Goal: Transaction & Acquisition: Purchase product/service

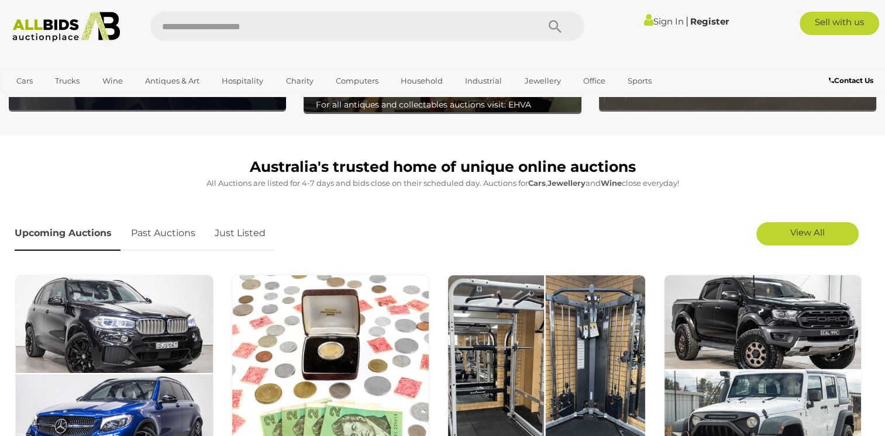
scroll to position [351, 0]
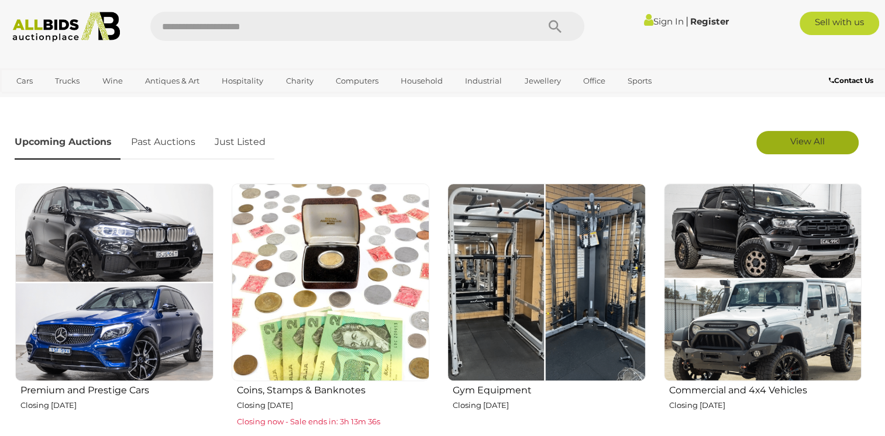
click at [805, 134] on link "View All" at bounding box center [807, 142] width 102 height 23
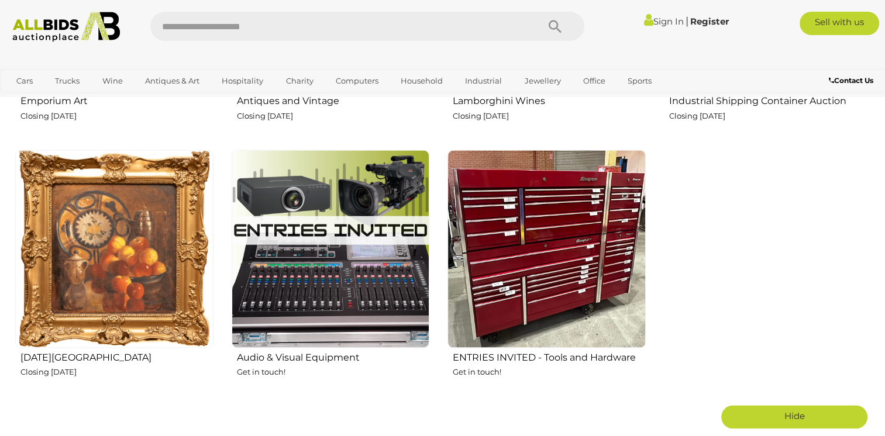
scroll to position [1872, 0]
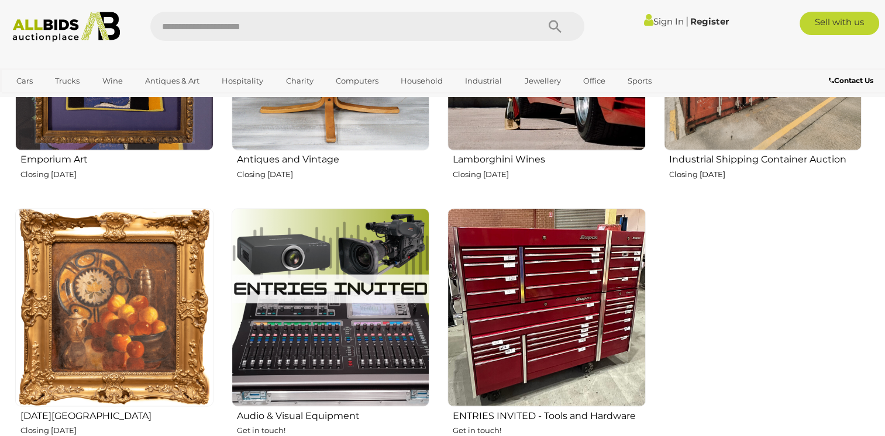
click at [118, 249] on img at bounding box center [114, 307] width 198 height 198
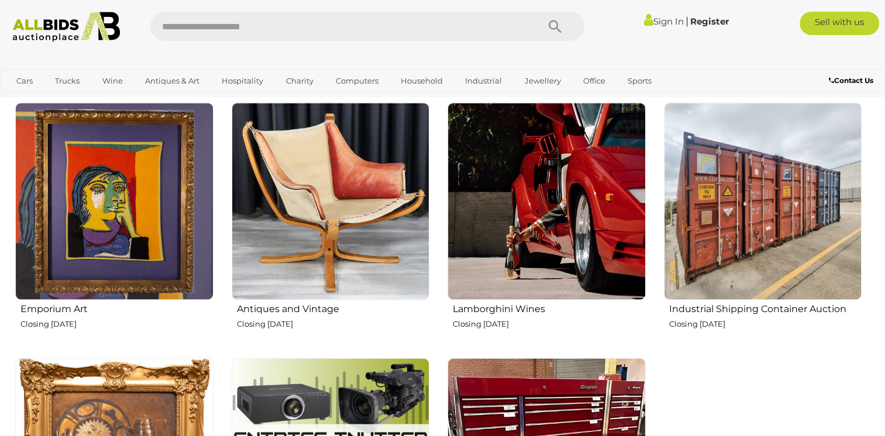
scroll to position [1696, 0]
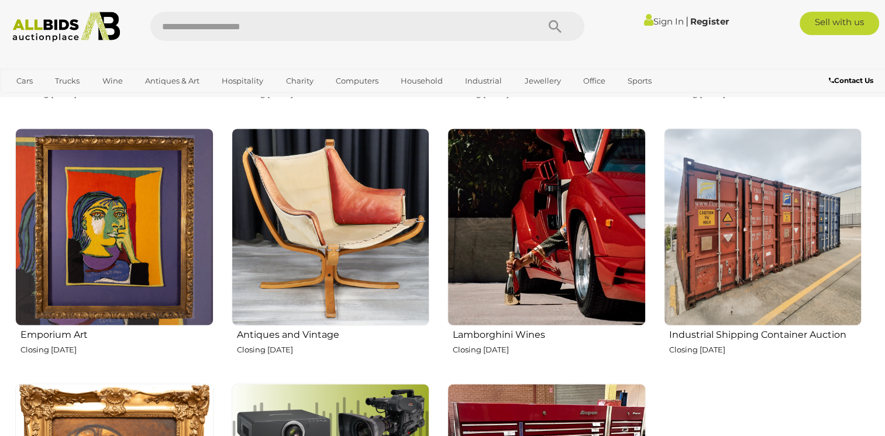
click at [89, 190] on img at bounding box center [114, 227] width 198 height 198
click at [288, 238] on img at bounding box center [331, 227] width 198 height 198
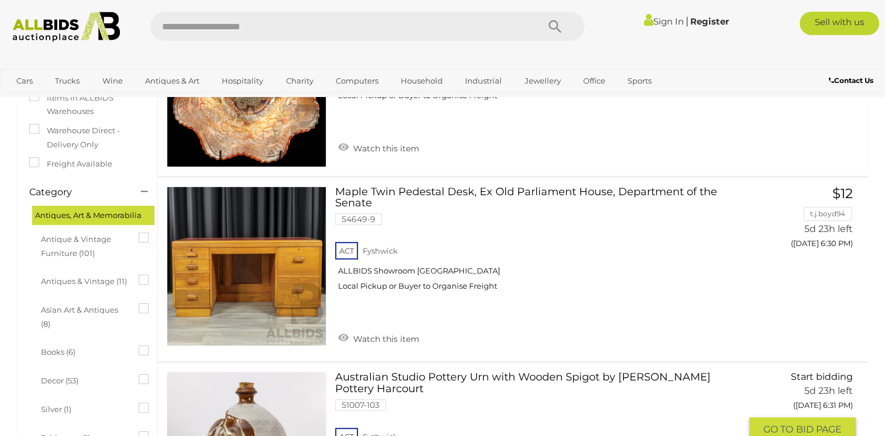
scroll to position [175, 0]
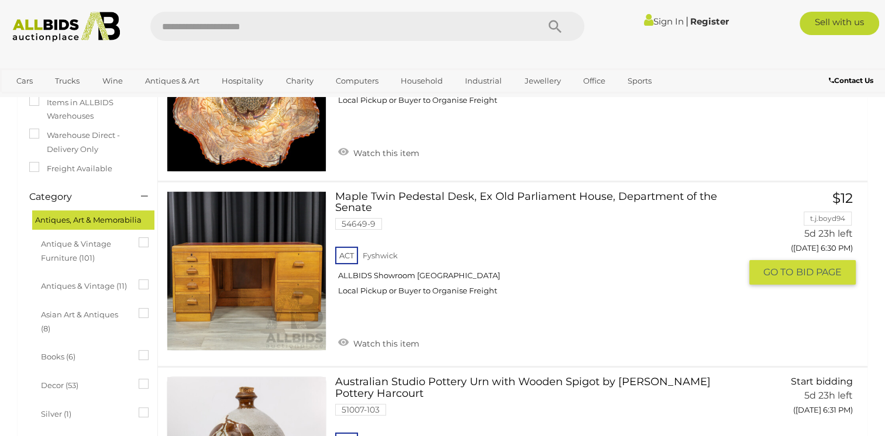
click at [241, 266] on link at bounding box center [247, 271] width 160 height 160
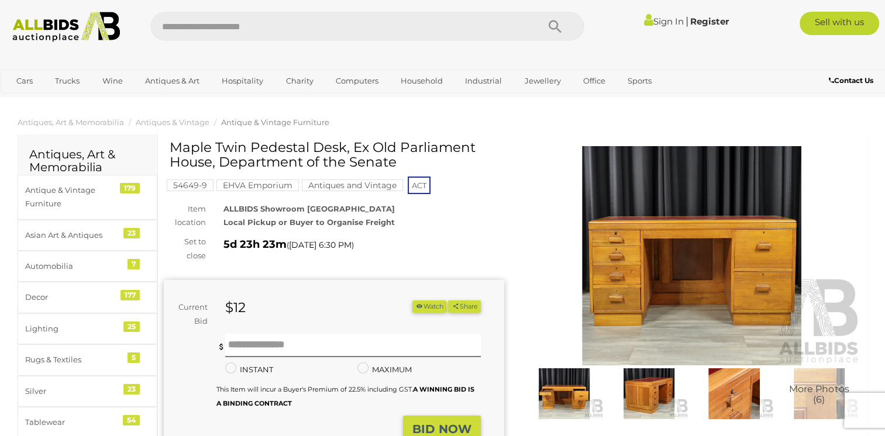
click at [569, 397] on img at bounding box center [564, 394] width 79 height 51
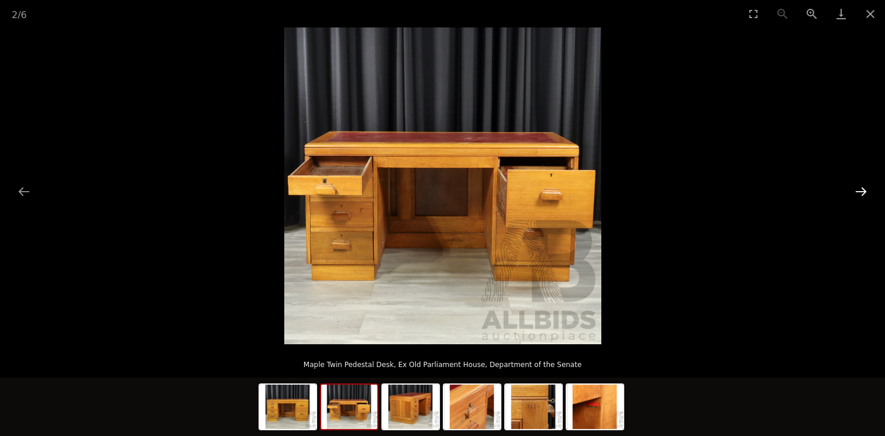
click at [856, 190] on button "Next slide" at bounding box center [861, 191] width 25 height 23
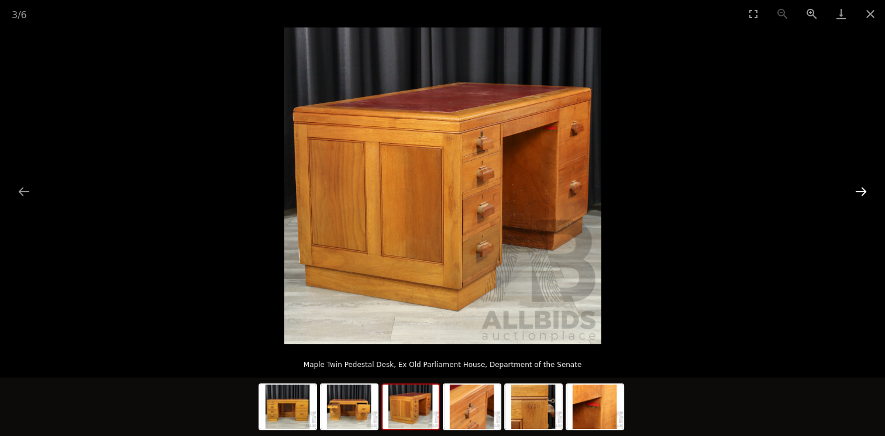
click at [856, 190] on button "Next slide" at bounding box center [861, 191] width 25 height 23
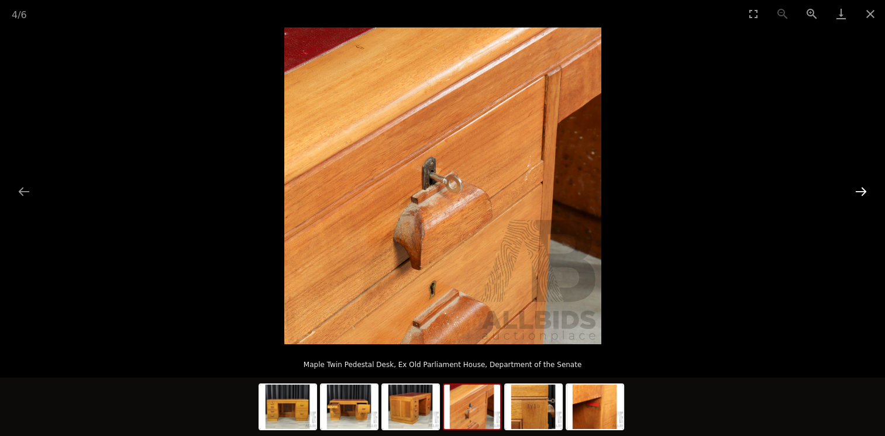
click at [856, 190] on button "Next slide" at bounding box center [861, 191] width 25 height 23
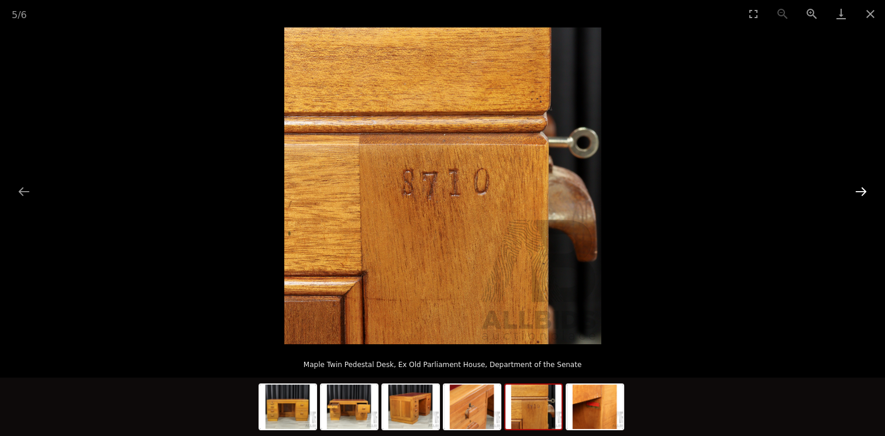
click at [856, 190] on button "Next slide" at bounding box center [861, 191] width 25 height 23
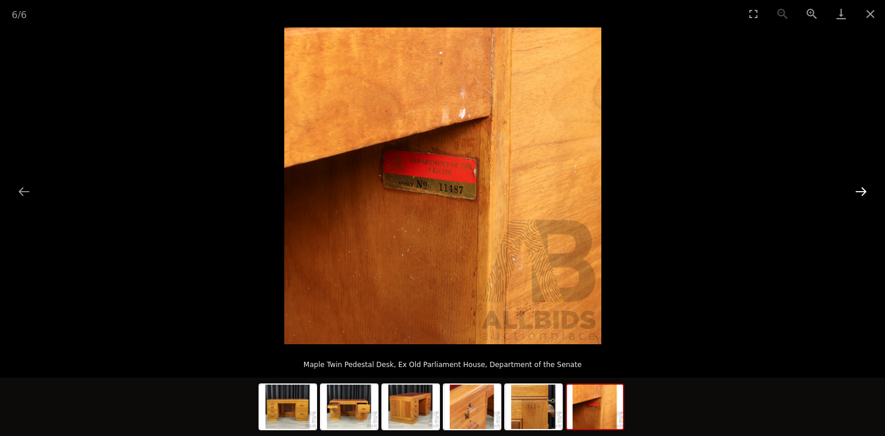
click at [856, 190] on button "Next slide" at bounding box center [861, 191] width 25 height 23
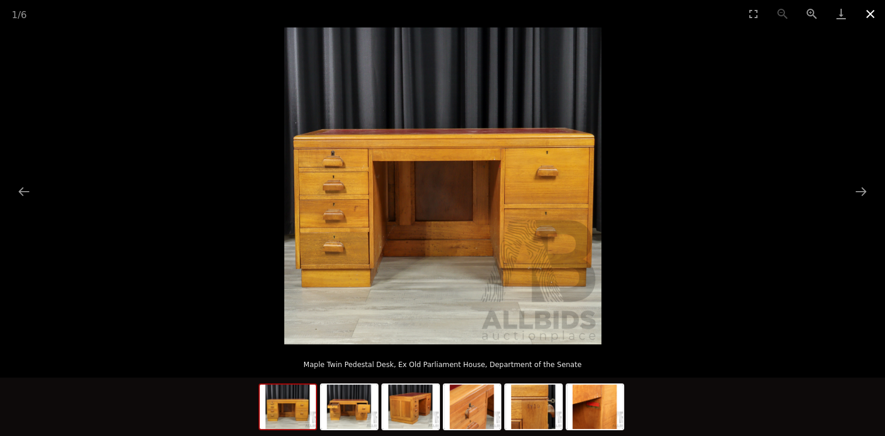
click at [871, 11] on button "Close gallery" at bounding box center [870, 13] width 29 height 27
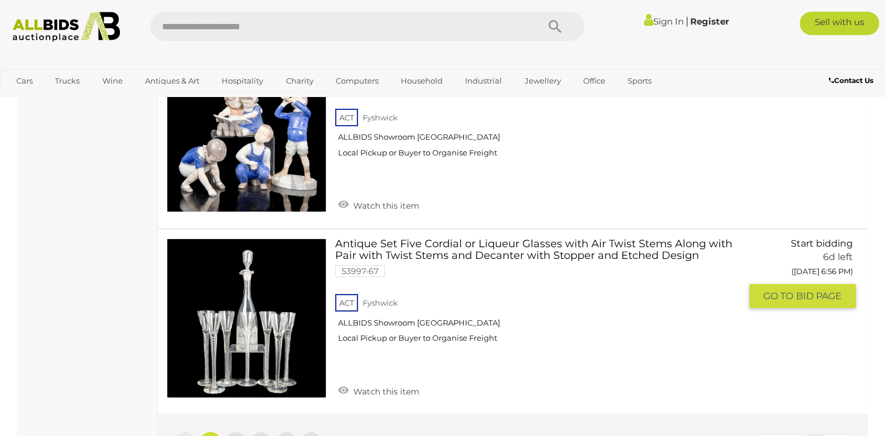
scroll to position [8894, 0]
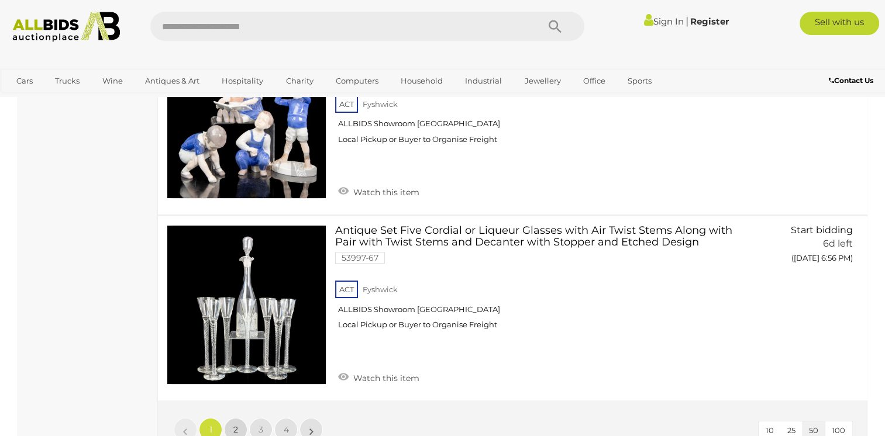
click at [239, 418] on link "2" at bounding box center [235, 429] width 23 height 23
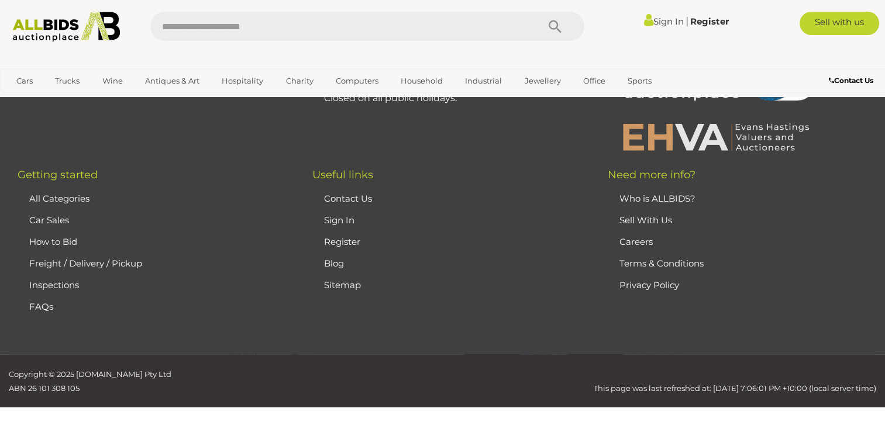
scroll to position [60, 0]
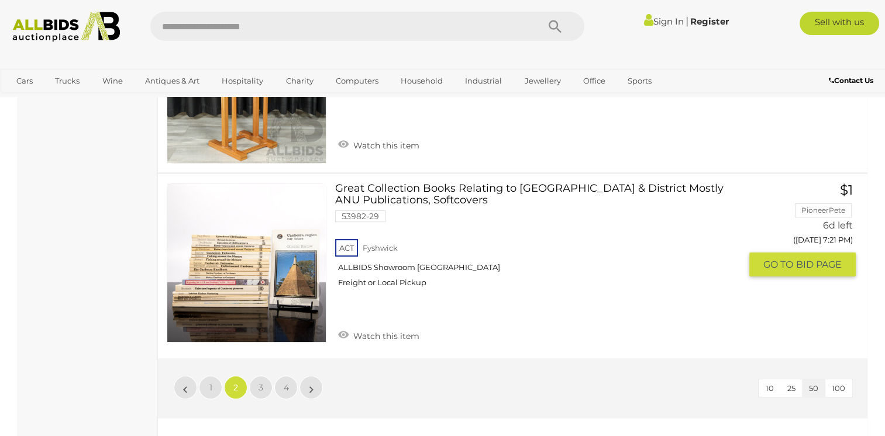
scroll to position [8951, 0]
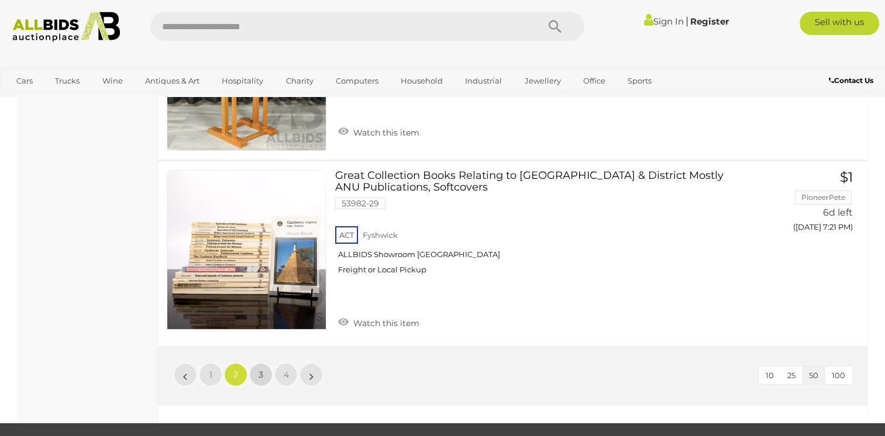
click at [263, 363] on link "3" at bounding box center [260, 374] width 23 height 23
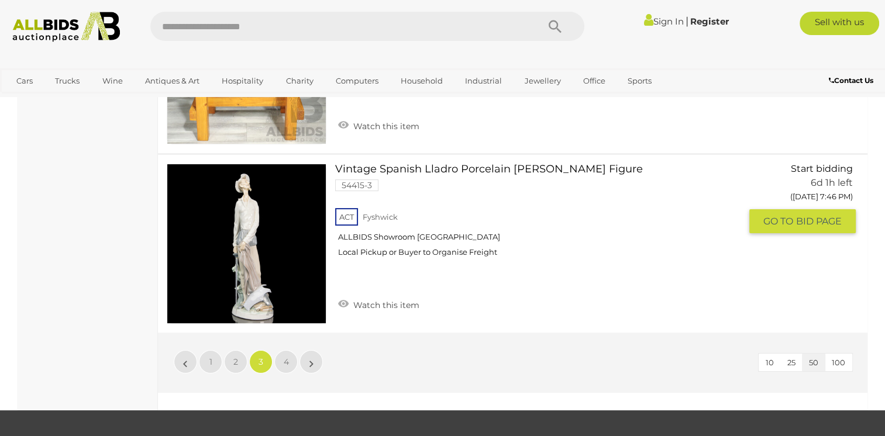
scroll to position [8951, 0]
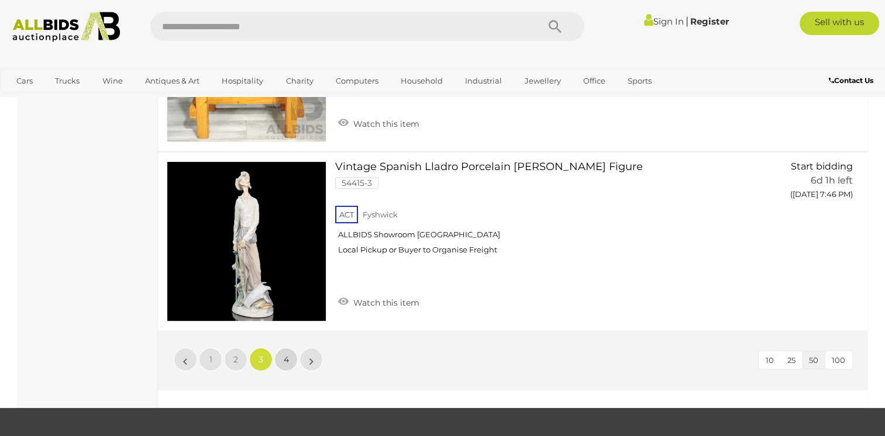
click at [293, 348] on link "4" at bounding box center [285, 359] width 23 height 23
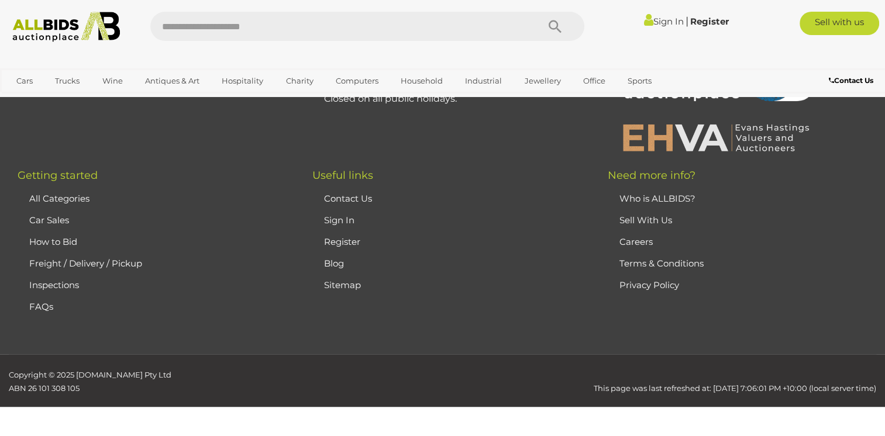
scroll to position [60, 0]
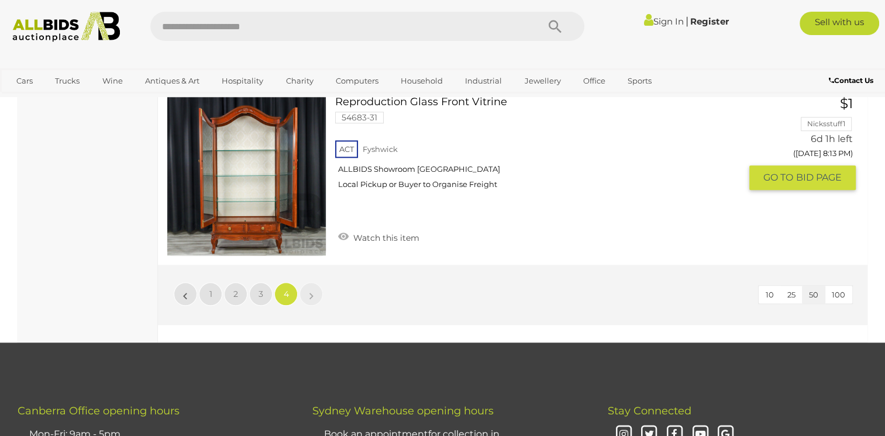
scroll to position [5675, 0]
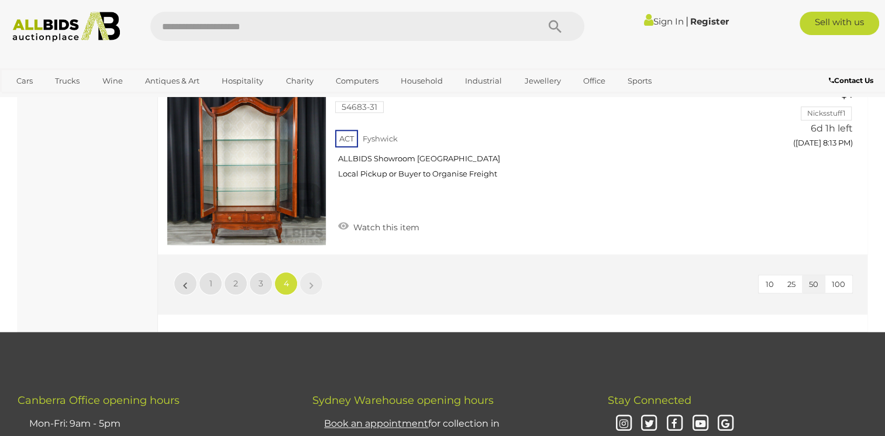
scroll to position [60, 0]
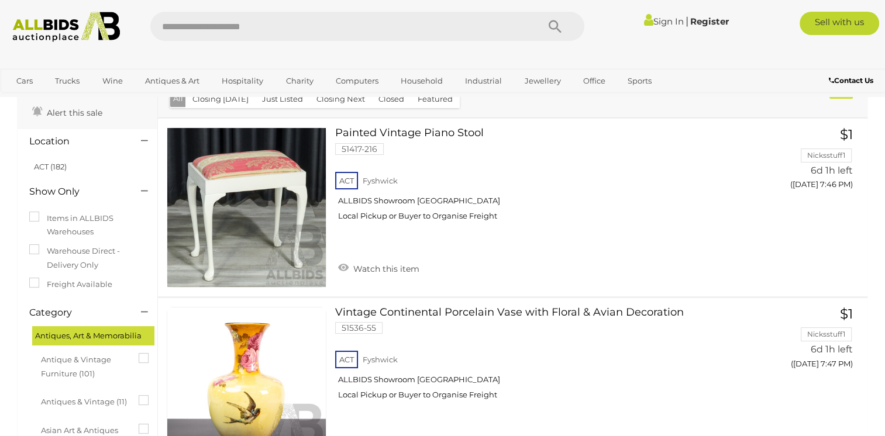
click at [68, 27] on img at bounding box center [65, 27] width 119 height 30
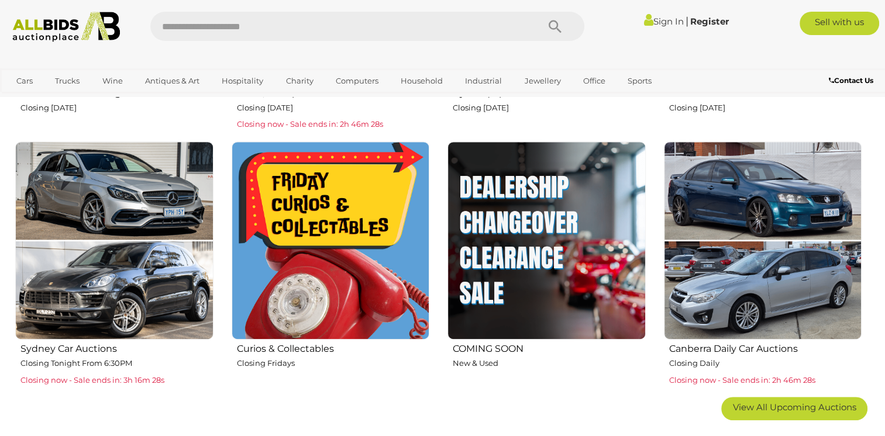
scroll to position [702, 0]
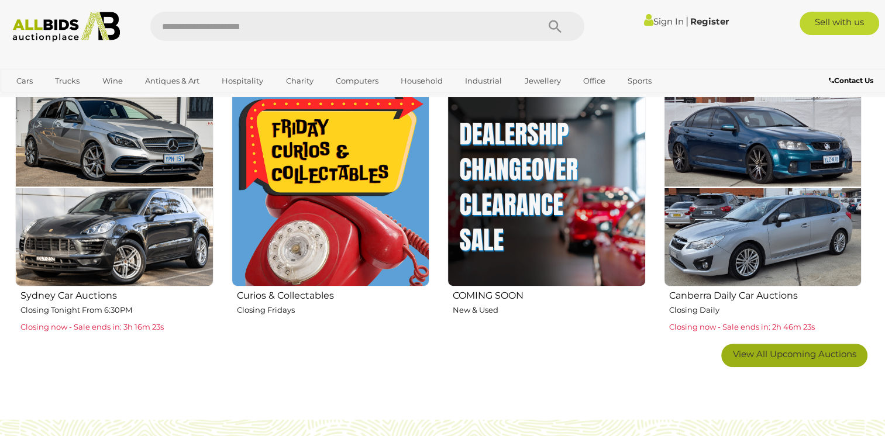
click at [798, 350] on span "View All Upcoming Auctions" at bounding box center [794, 354] width 123 height 11
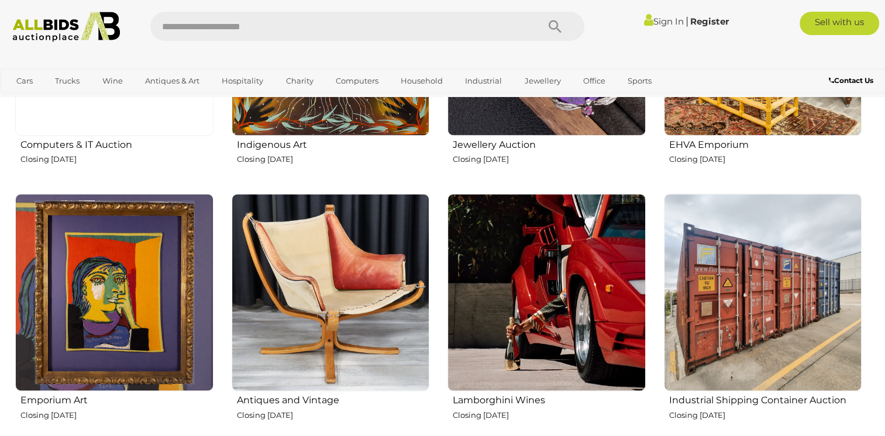
scroll to position [1638, 0]
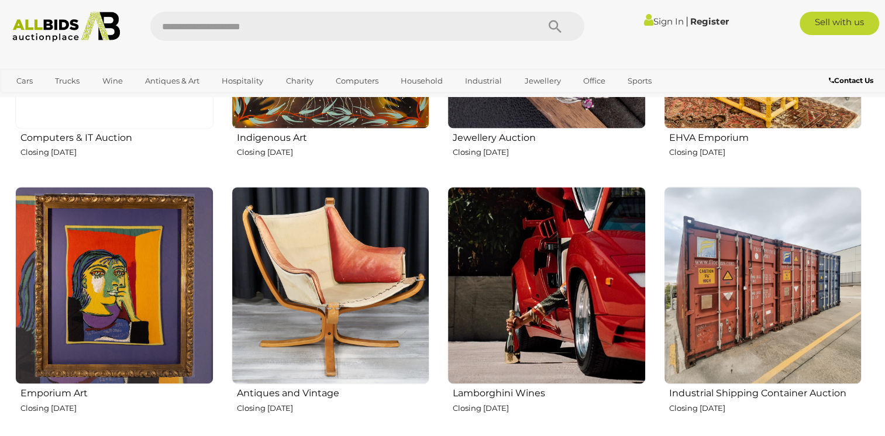
click at [349, 302] on img at bounding box center [331, 286] width 198 height 198
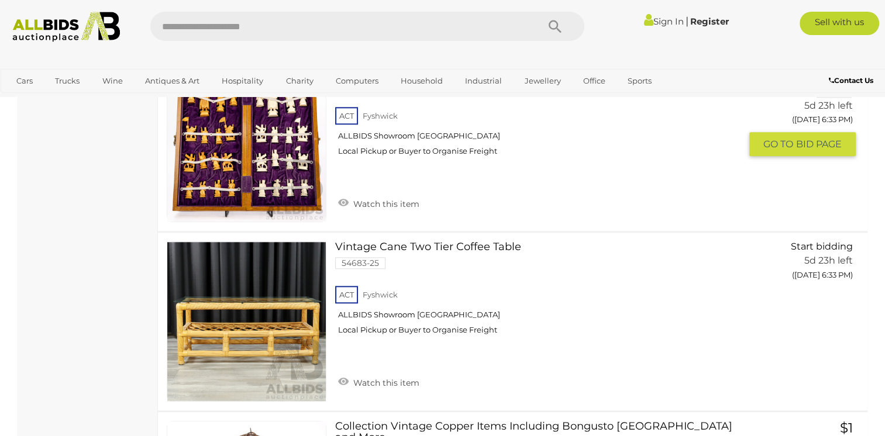
scroll to position [1407, 0]
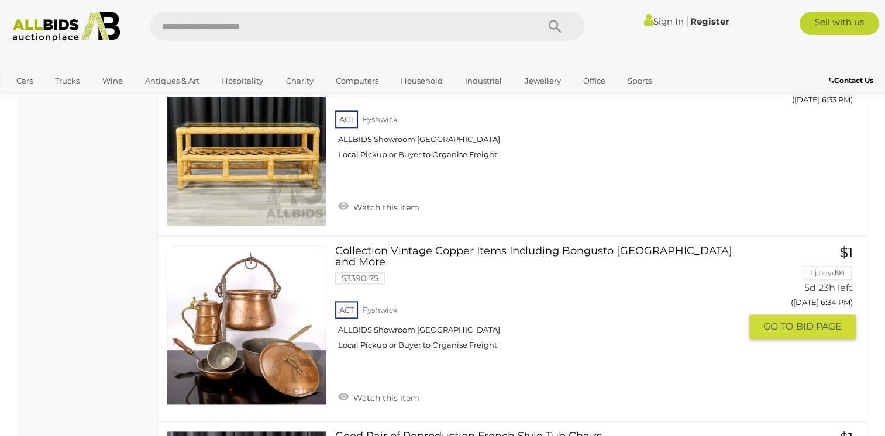
click at [239, 303] on link at bounding box center [247, 326] width 160 height 160
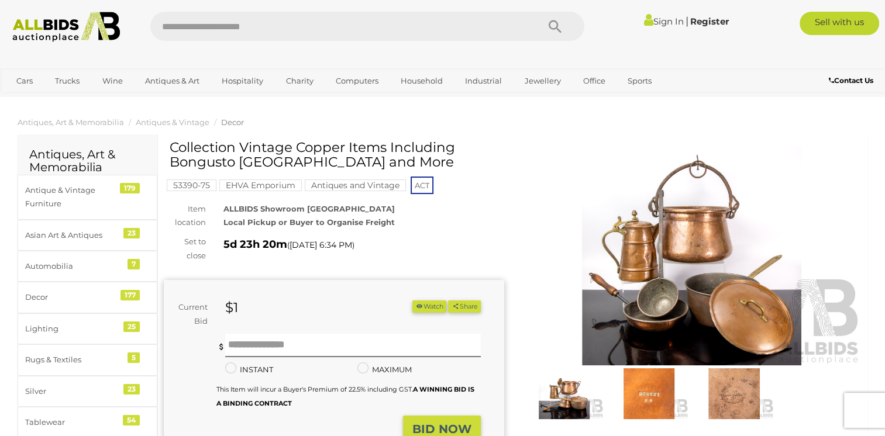
click at [656, 268] on img at bounding box center [692, 255] width 340 height 219
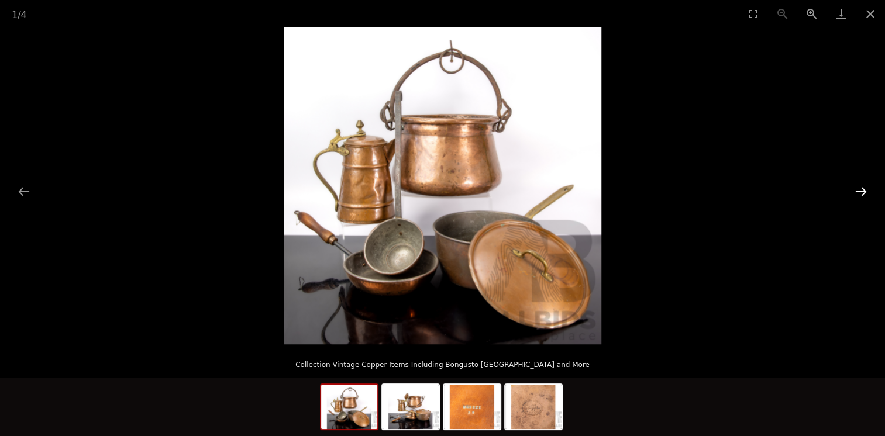
click at [859, 191] on button "Next slide" at bounding box center [861, 191] width 25 height 23
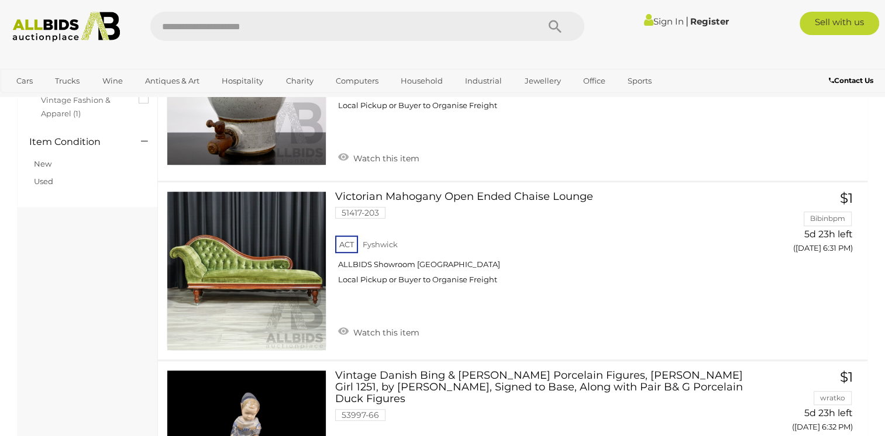
scroll to position [1568, 0]
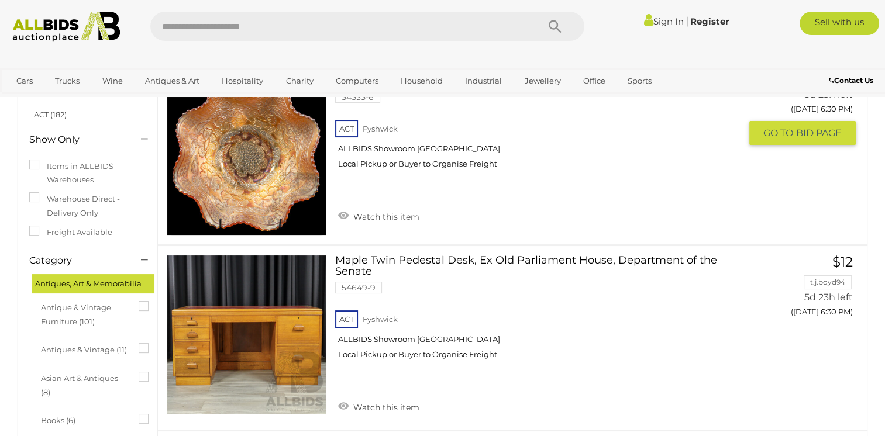
scroll to position [117, 0]
